Goal: Information Seeking & Learning: Learn about a topic

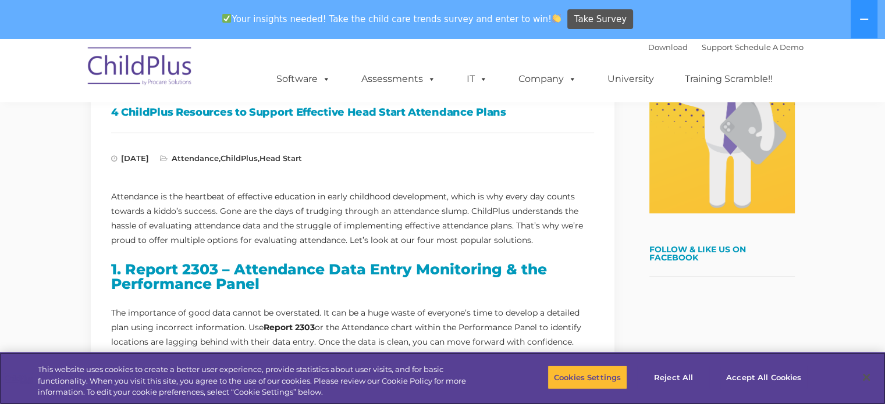
scroll to position [331, 0]
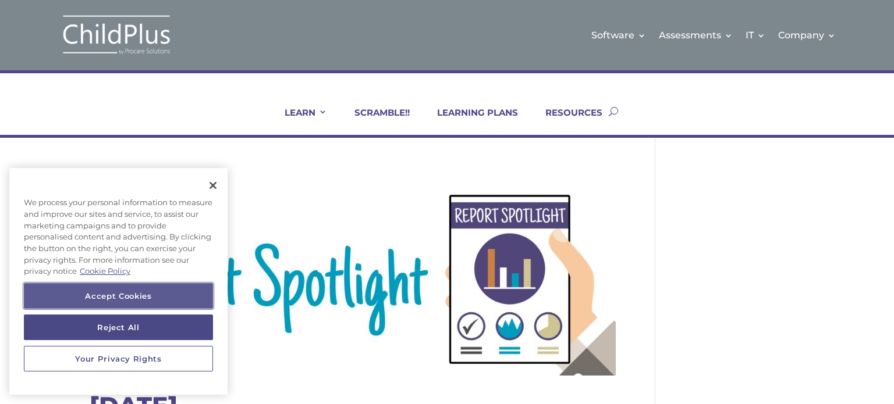
click at [107, 295] on button "Accept Cookies" at bounding box center [118, 296] width 189 height 26
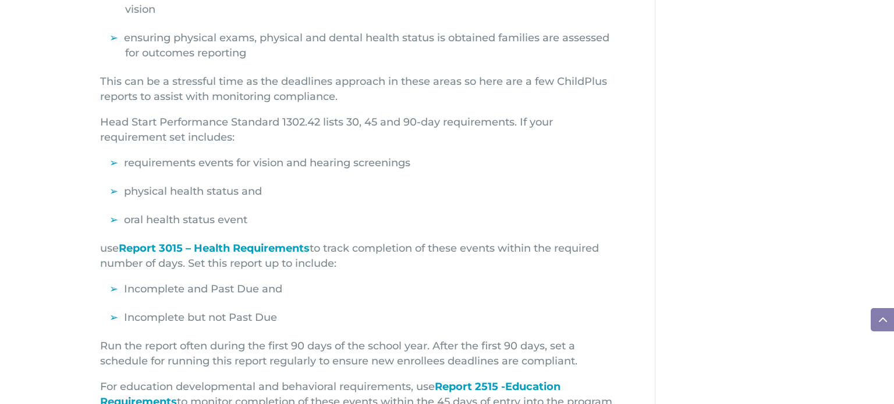
scroll to position [512, 0]
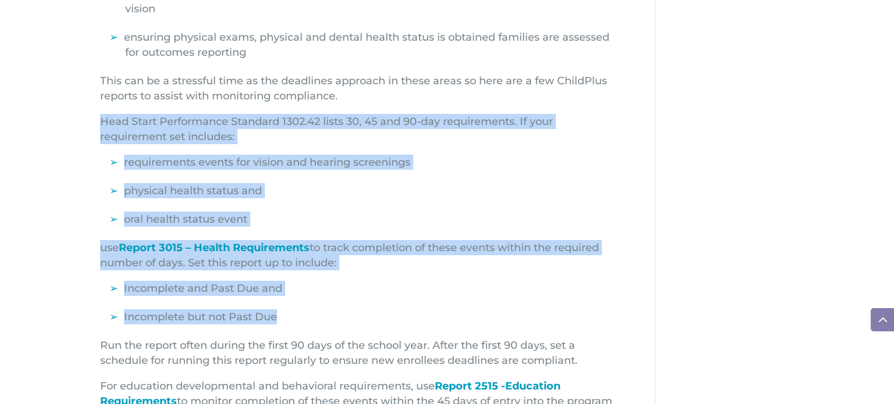
drag, startPoint x: 321, startPoint y: 318, endPoint x: 88, endPoint y: 125, distance: 302.6
click at [88, 125] on div "October 2022 The first 90 days of the program year includes: Key indicators tha…" at bounding box center [447, 226] width 894 height 1201
copy ul "Head Start Performance Standard 1302.42 lists 30, 45 and 90-day requirements. I…"
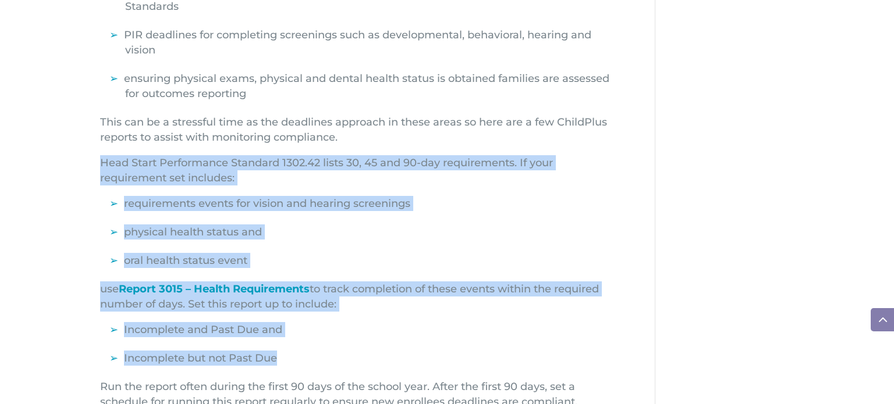
scroll to position [466, 0]
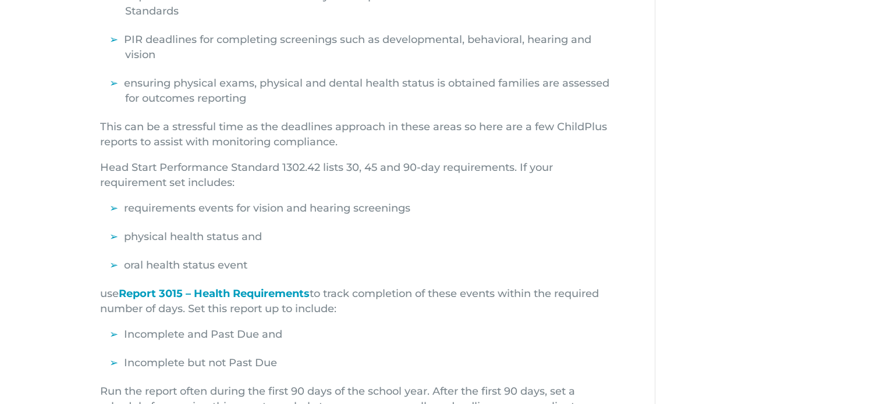
click at [814, 149] on div "October 2022 The first 90 days of the program year includes: Key indicators tha…" at bounding box center [447, 272] width 894 height 1201
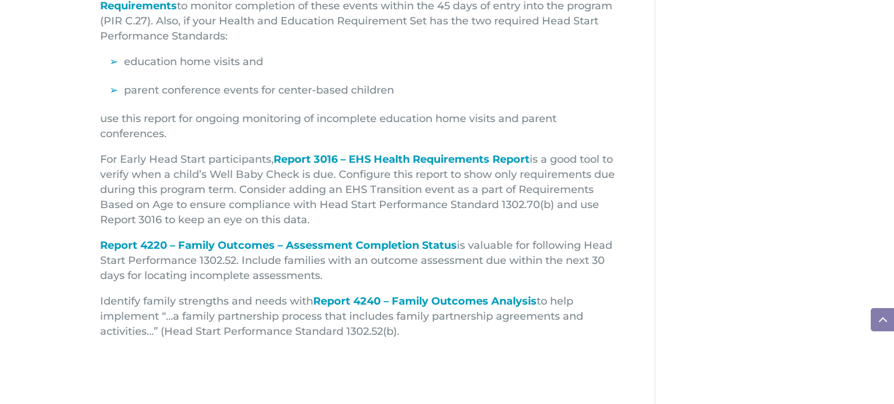
scroll to position [909, 0]
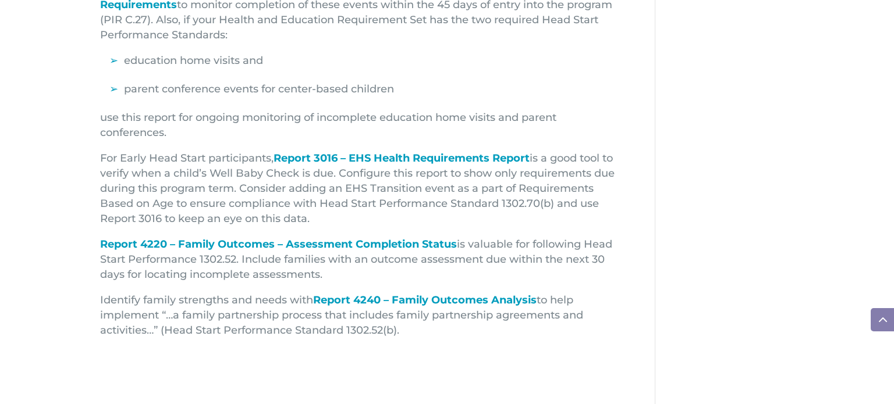
click at [420, 221] on p "For Early Head Start participants, Report 3016 – EHS Health Requirements Report…" at bounding box center [358, 194] width 516 height 86
drag, startPoint x: 418, startPoint y: 221, endPoint x: 91, endPoint y: 155, distance: 334.1
copy p "For Early Head Start participants, Report 3016 – EHS Health Requirements Report…"
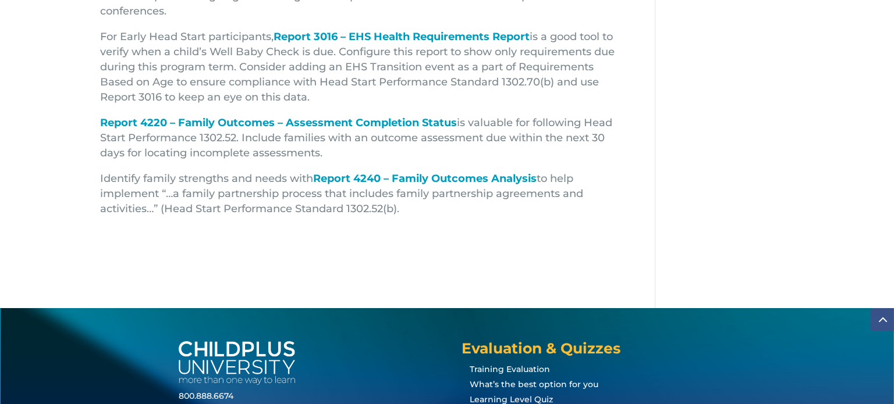
scroll to position [1136, 0]
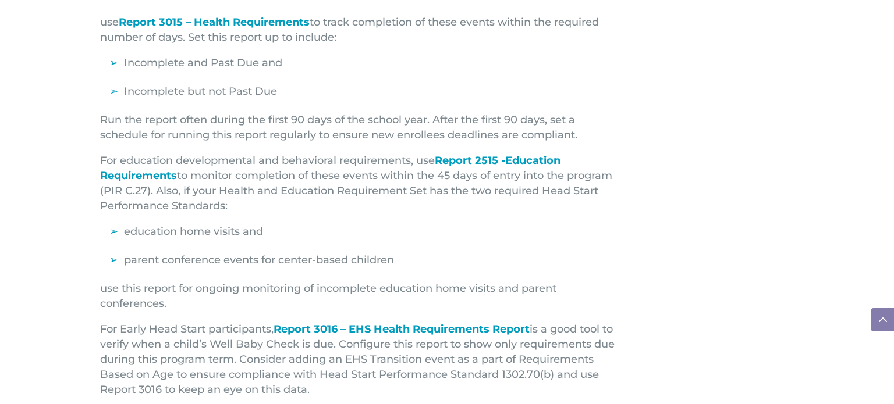
scroll to position [740, 0]
